Goal: Task Accomplishment & Management: Manage account settings

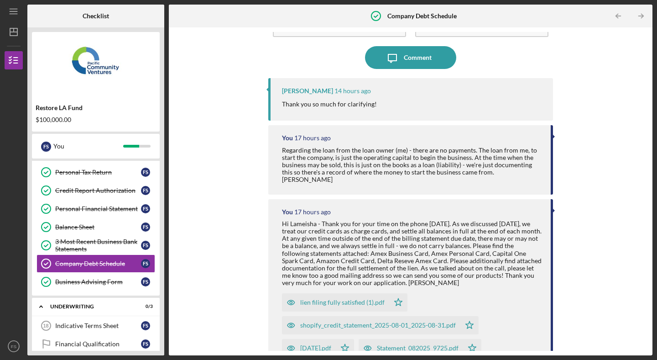
scroll to position [61, 0]
drag, startPoint x: 298, startPoint y: 222, endPoint x: 444, endPoint y: 280, distance: 157.2
click at [444, 280] on div "Hi Lameisha - Thank you for your time on the phone [DATE]. As we discussed [DAT…" at bounding box center [412, 253] width 260 height 66
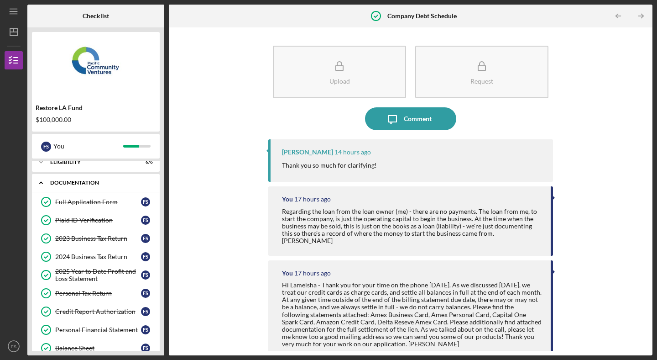
scroll to position [0, 0]
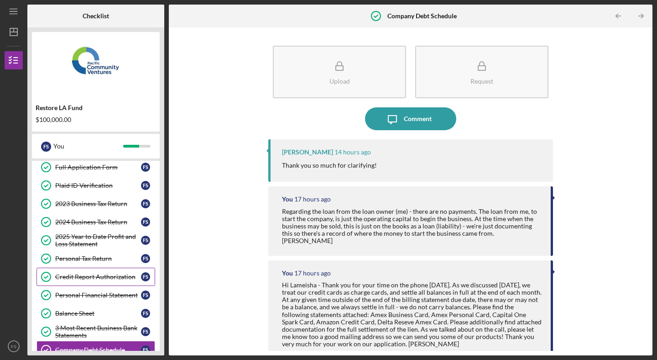
click at [68, 268] on link "Credit Report Authorization Credit Report Authorization F S" at bounding box center [96, 276] width 119 height 18
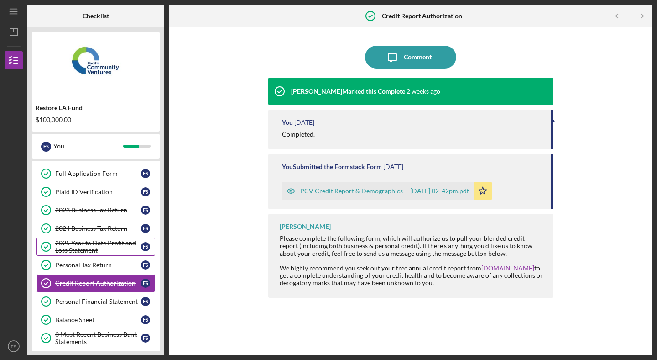
scroll to position [178, 0]
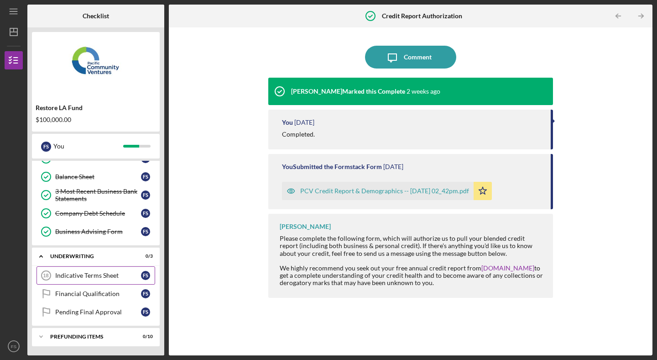
click at [74, 280] on link "Indicative Terms Sheet 18 Indicative Terms Sheet F S" at bounding box center [96, 275] width 119 height 18
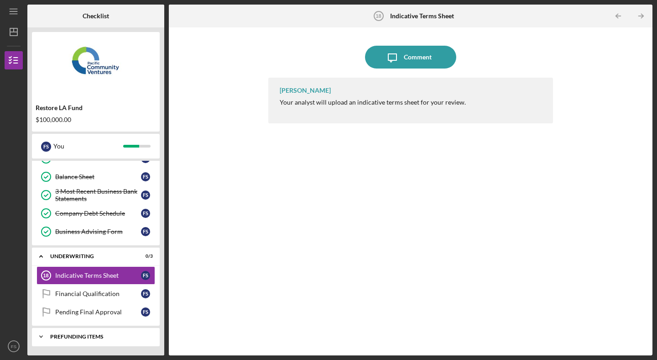
click at [93, 335] on div "Prefunding Items" at bounding box center [99, 336] width 98 height 5
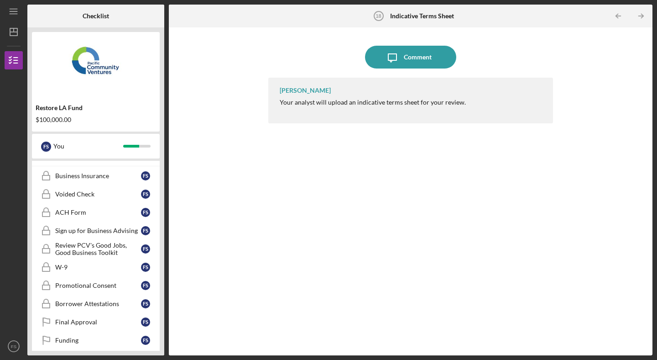
scroll to position [366, 0]
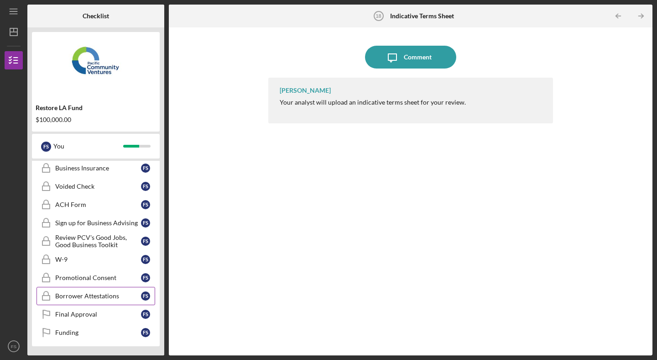
click at [106, 291] on link "Borrower Attestations Borrower Attestations F S" at bounding box center [96, 296] width 119 height 18
